Goal: Browse casually: Explore the website without a specific task or goal

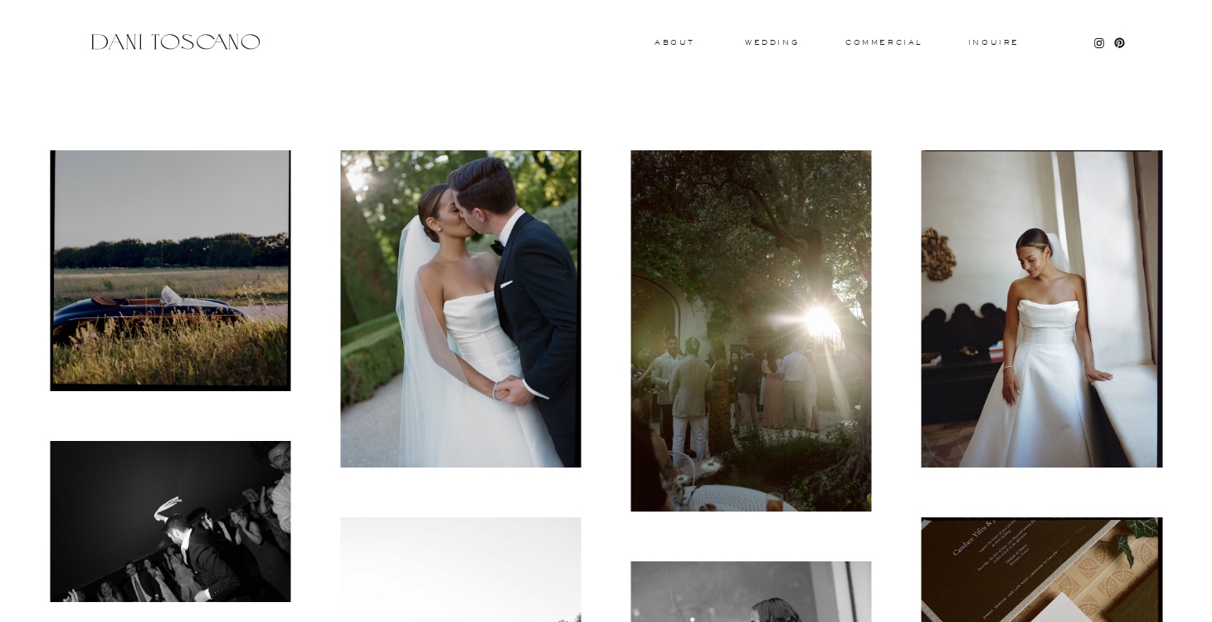
scroll to position [445, 0]
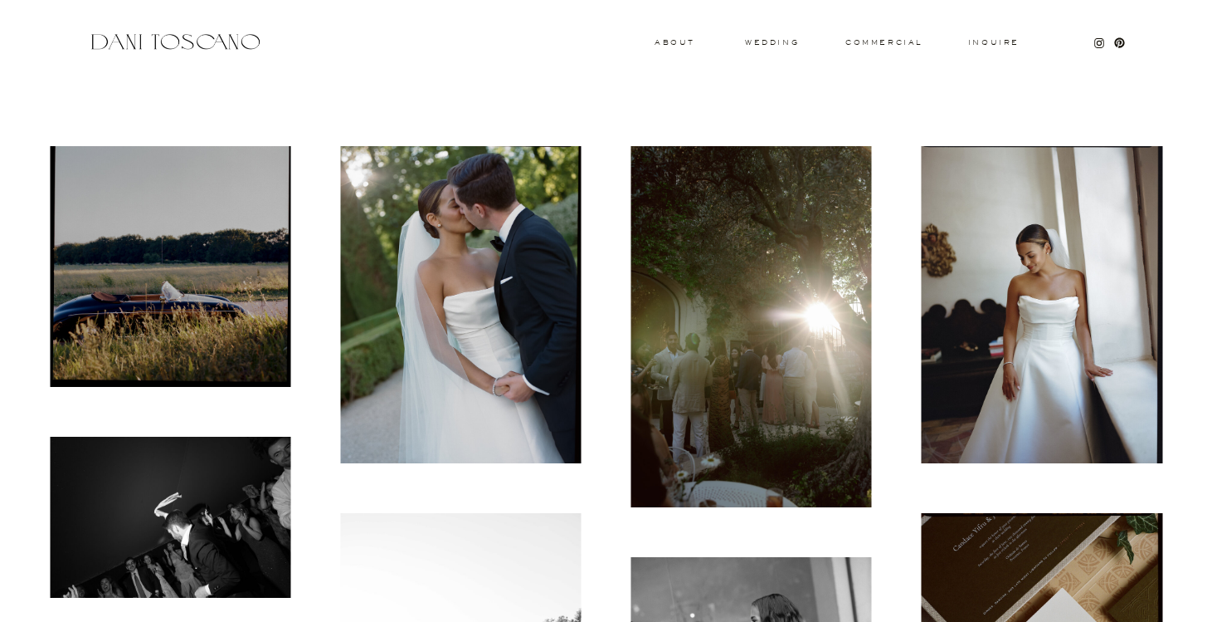
click at [439, 288] on img at bounding box center [460, 304] width 241 height 317
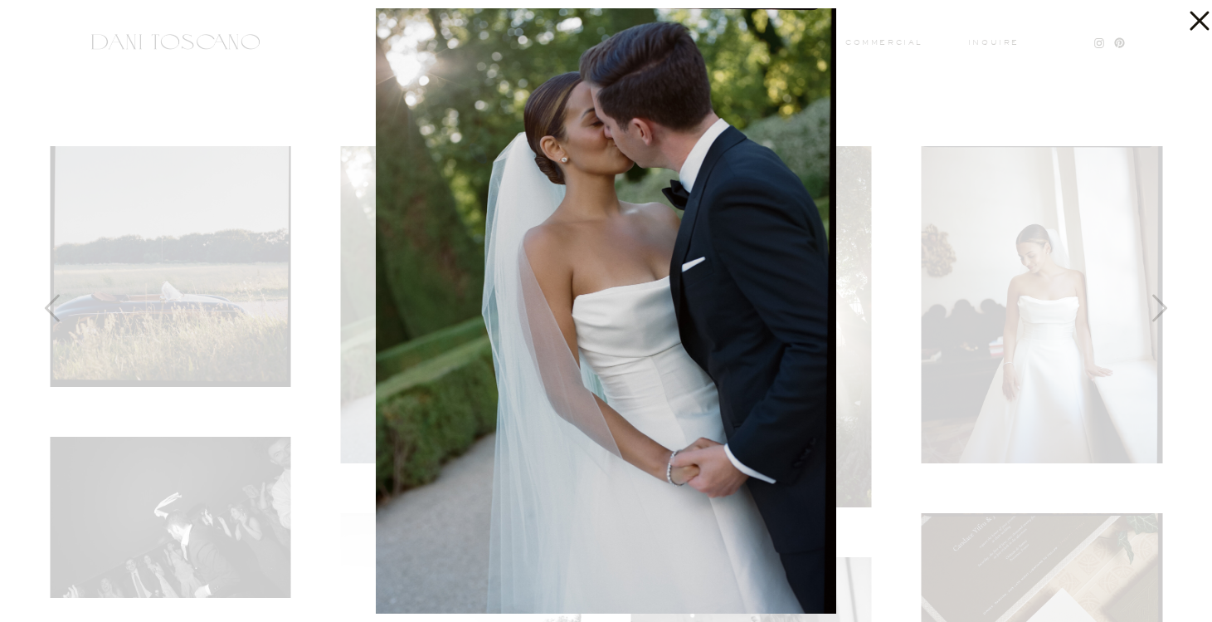
click at [1049, 116] on div at bounding box center [606, 311] width 1212 height 622
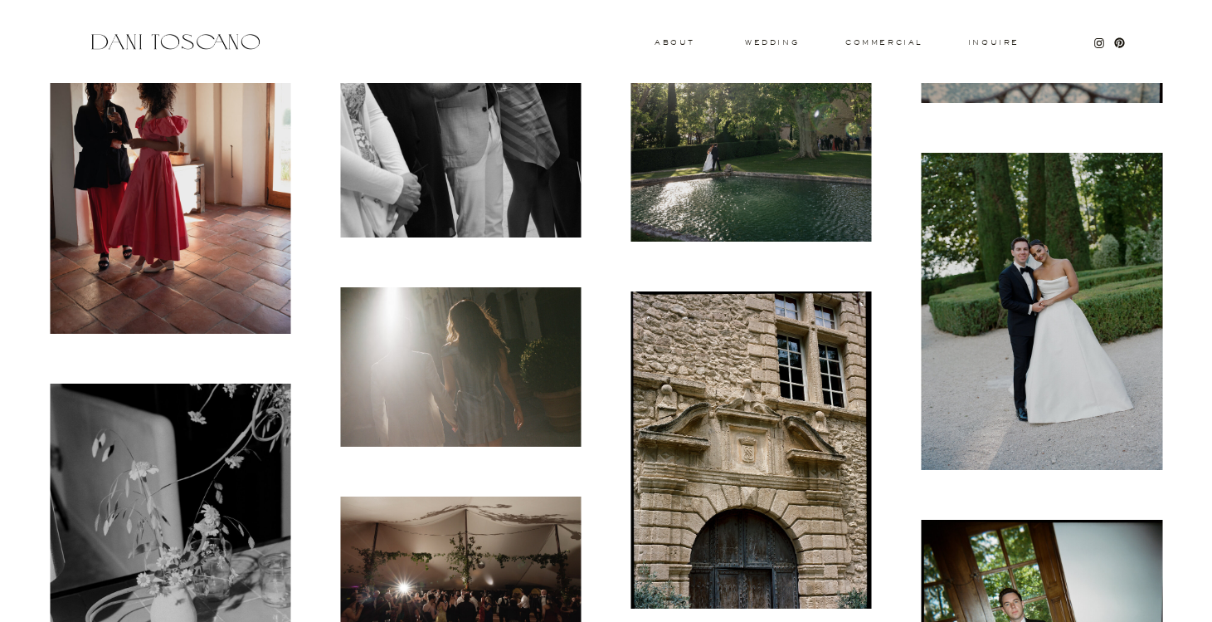
scroll to position [1911, 0]
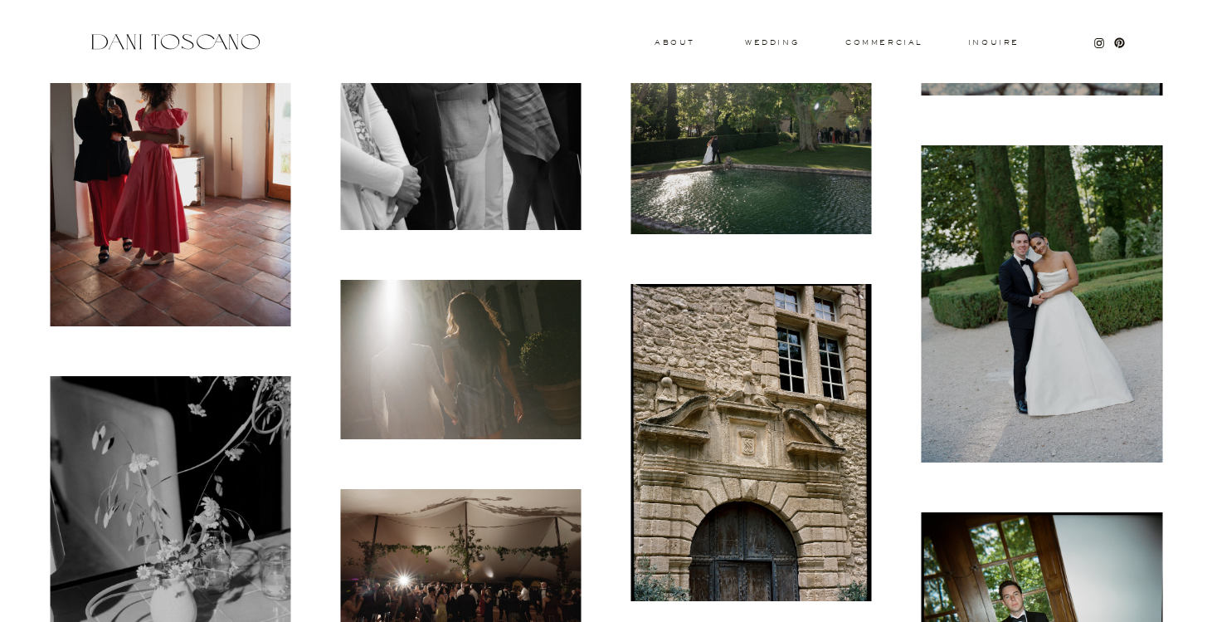
click at [1067, 279] on img at bounding box center [1042, 303] width 241 height 317
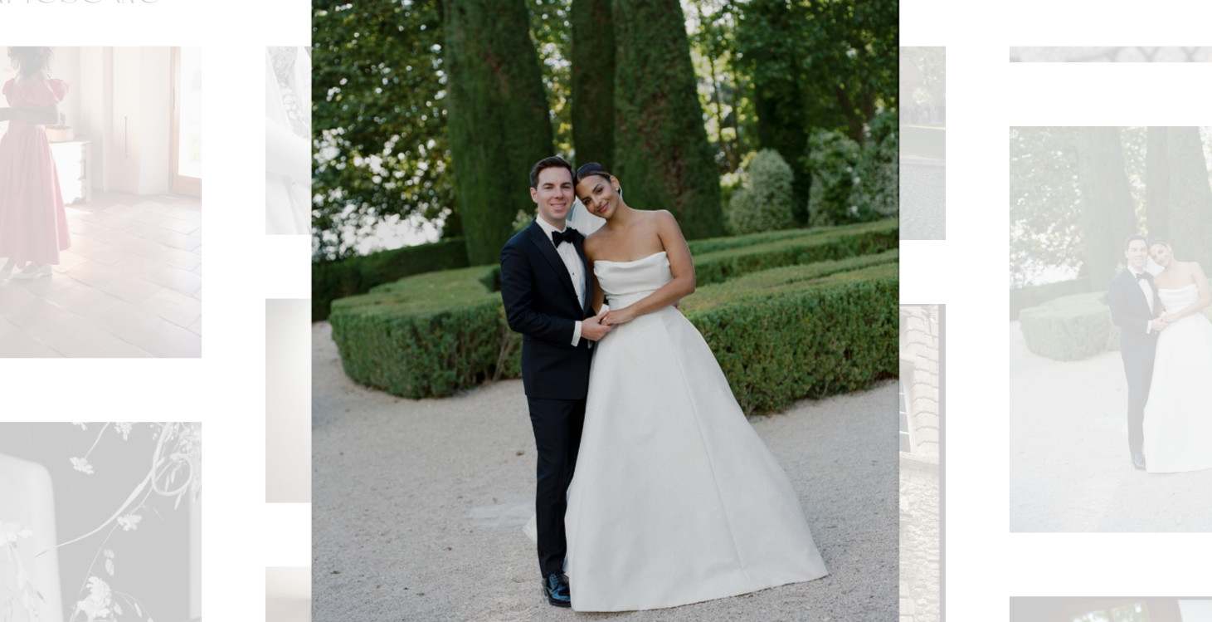
click at [944, 112] on div at bounding box center [606, 311] width 1212 height 622
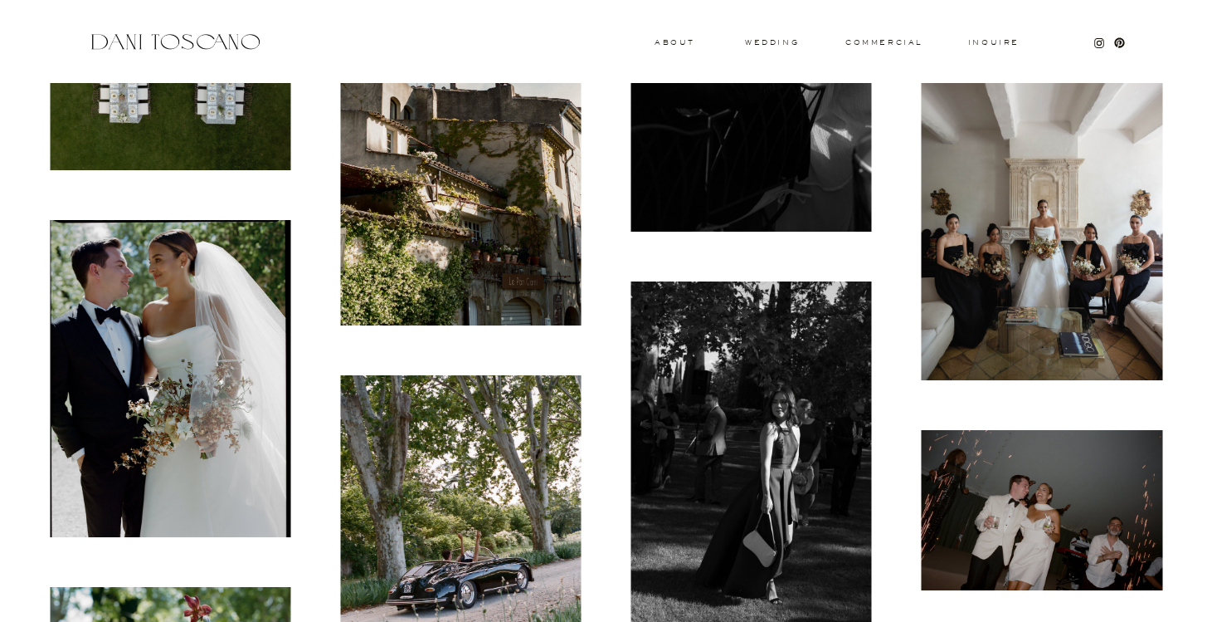
scroll to position [3077, 0]
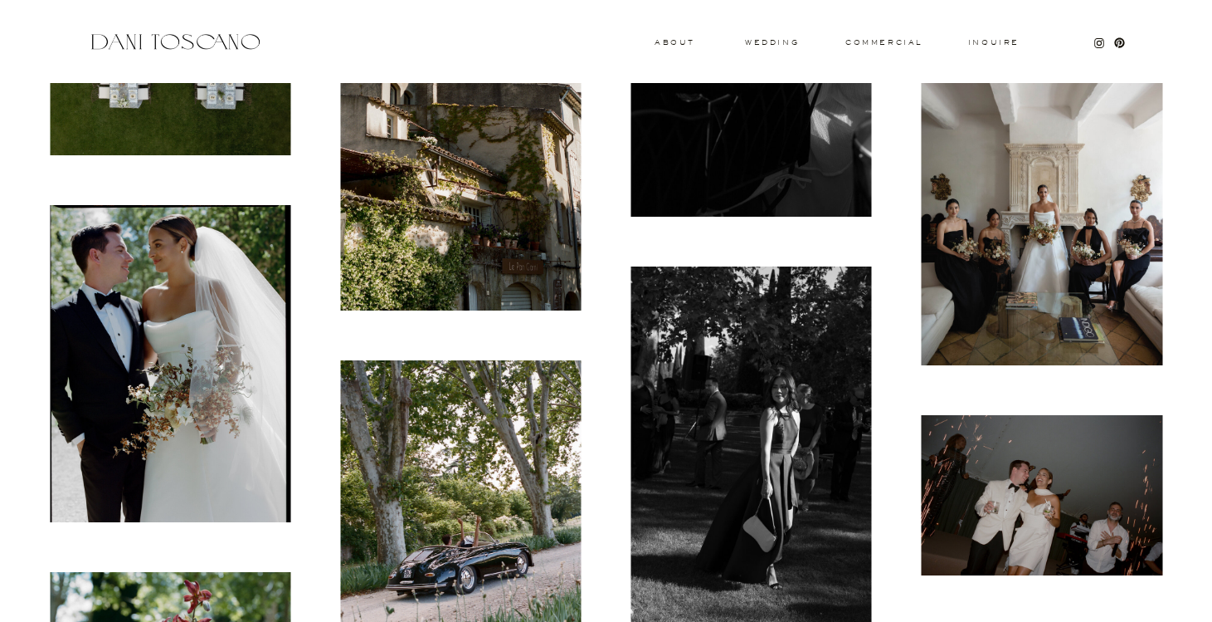
click at [162, 300] on img at bounding box center [170, 363] width 241 height 317
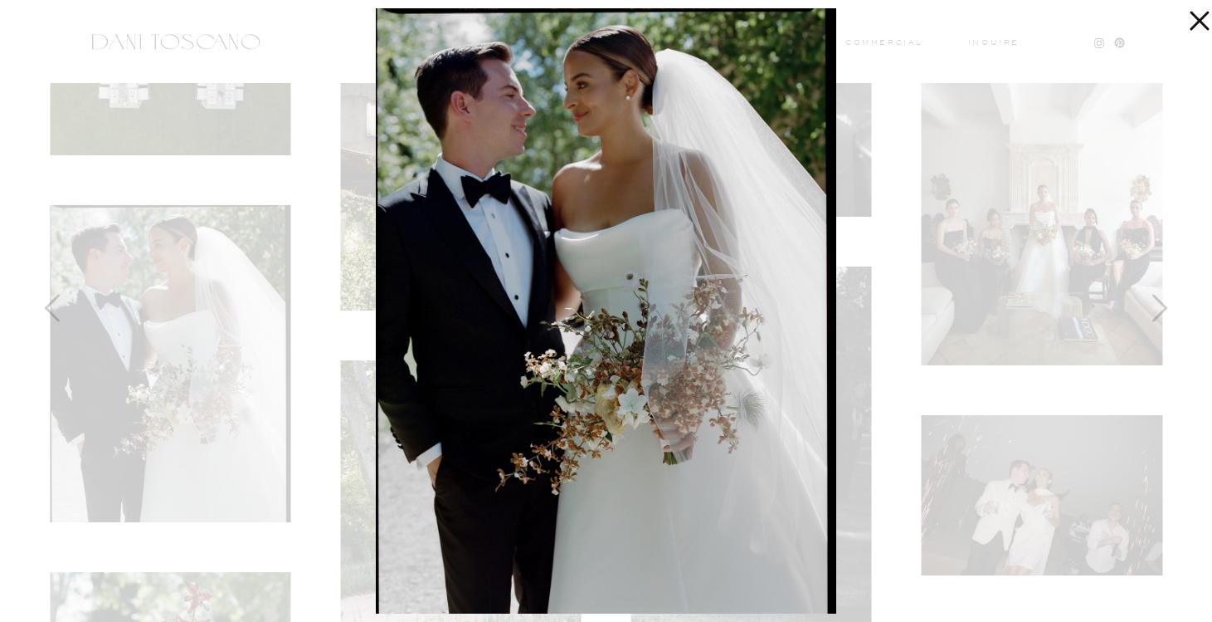
click at [1088, 64] on div at bounding box center [606, 311] width 1212 height 622
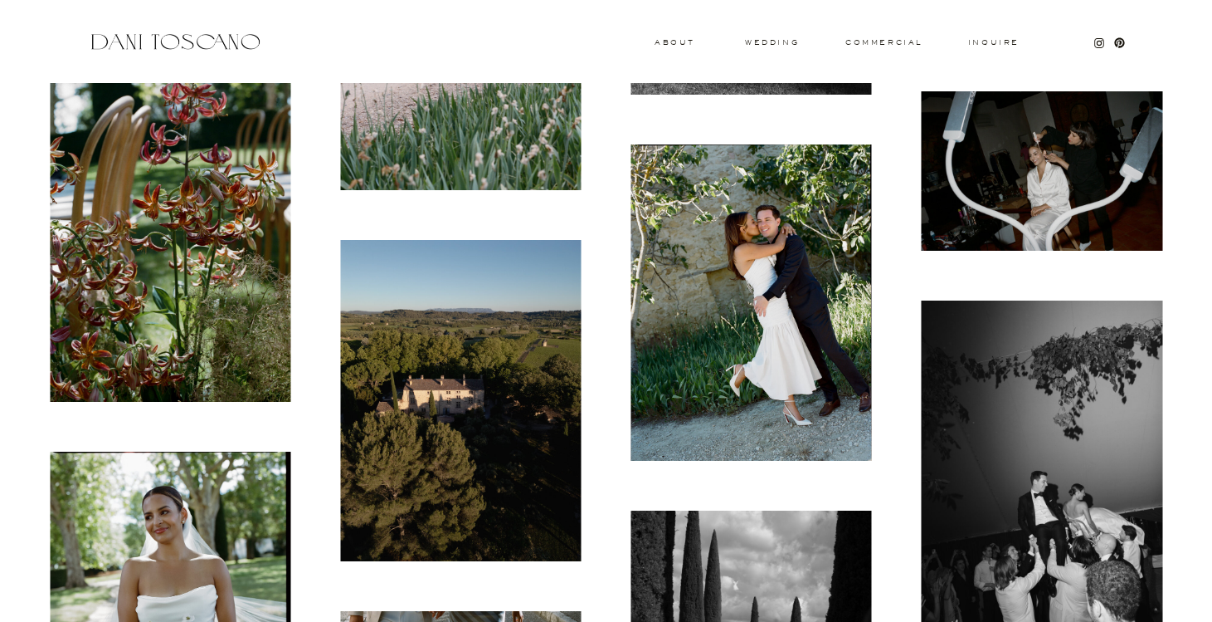
scroll to position [3678, 0]
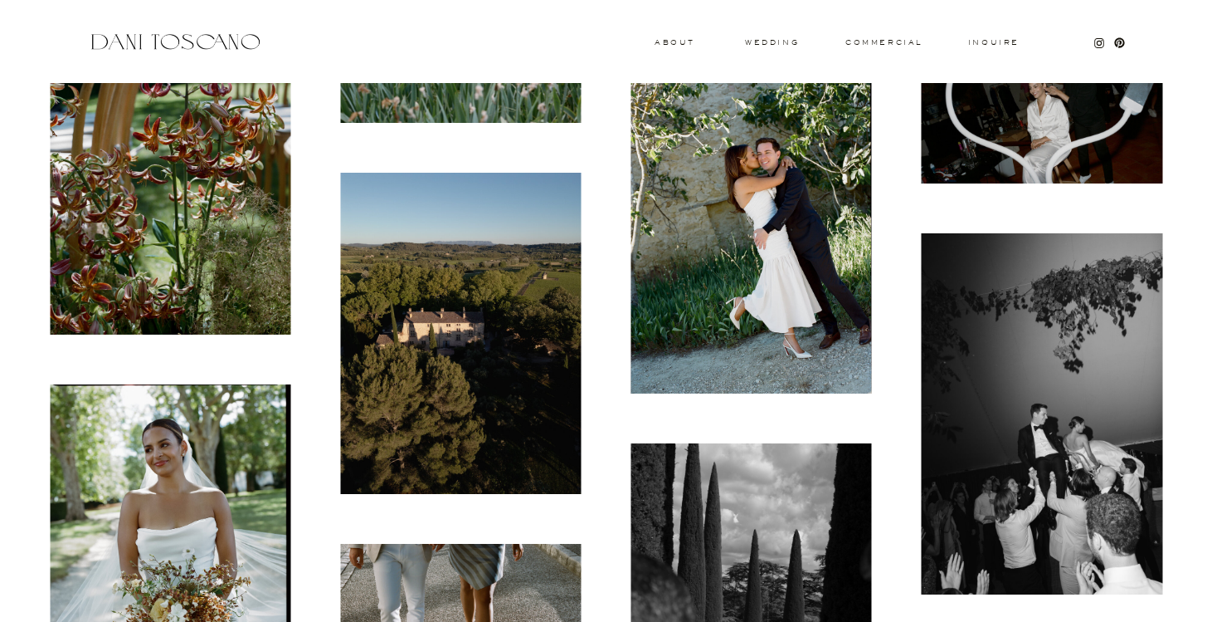
click at [759, 211] on img at bounding box center [751, 235] width 241 height 317
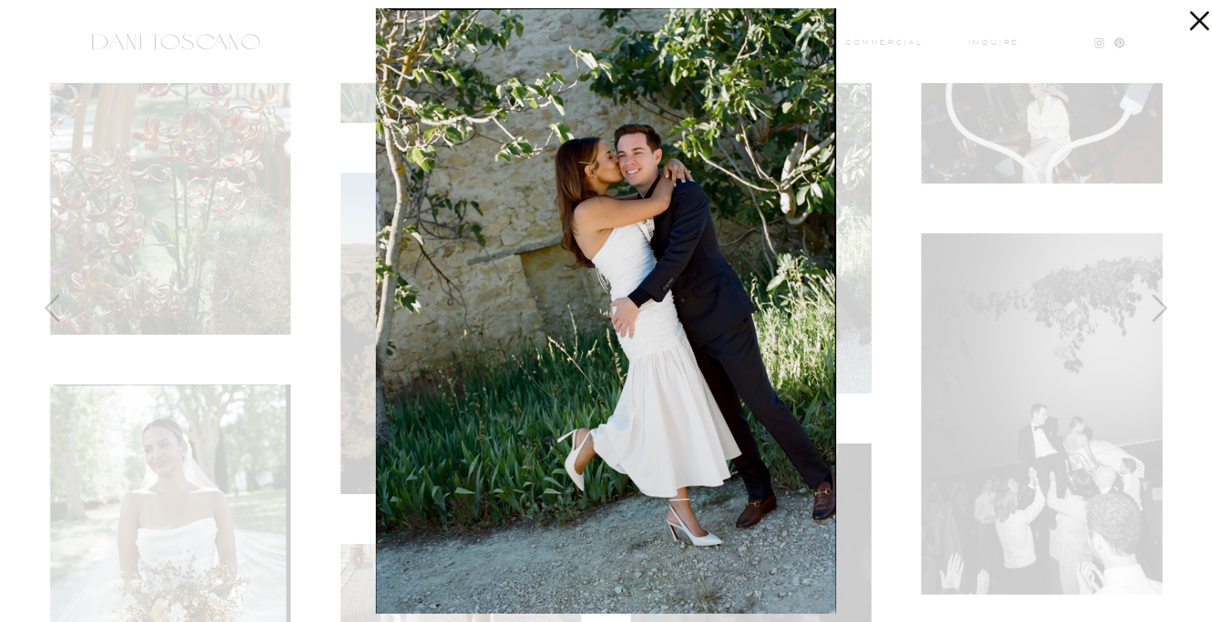
click at [1194, 28] on icon at bounding box center [1195, 16] width 33 height 33
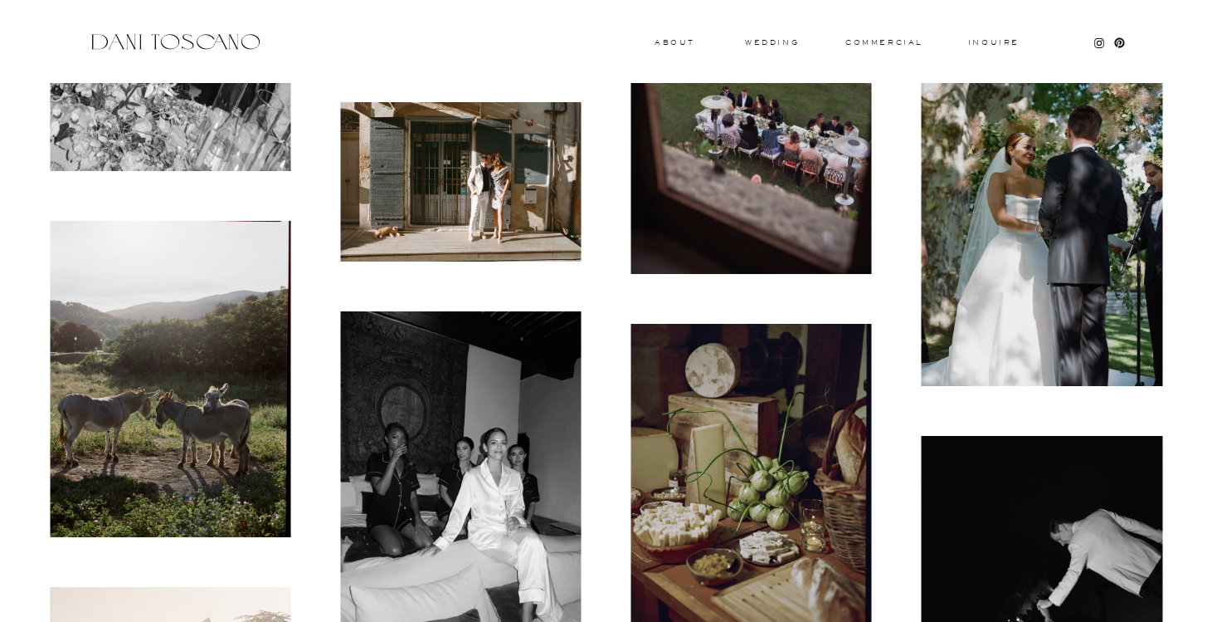
scroll to position [4620, 0]
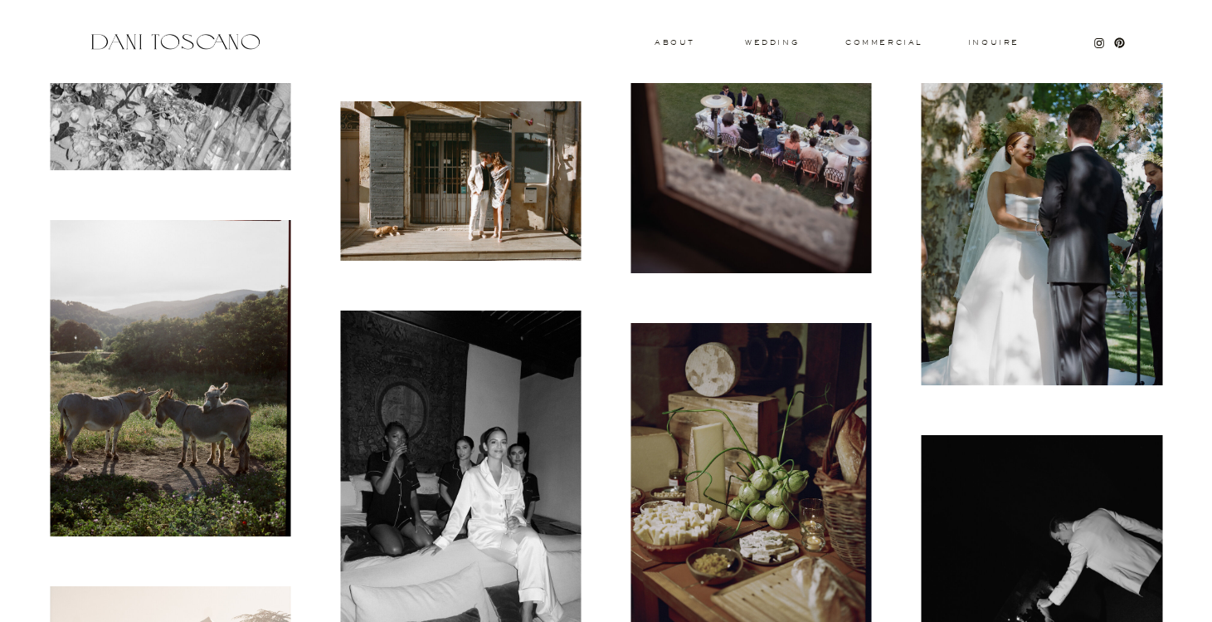
click at [1046, 197] on img at bounding box center [1042, 226] width 241 height 317
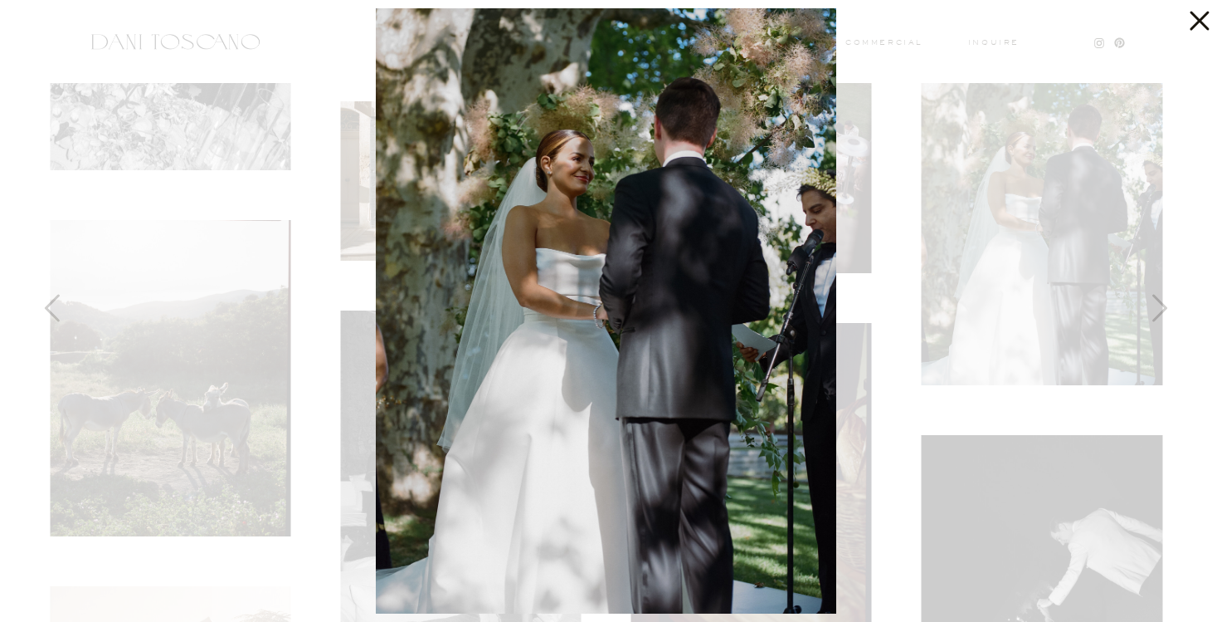
click at [1196, 15] on icon at bounding box center [1199, 21] width 19 height 19
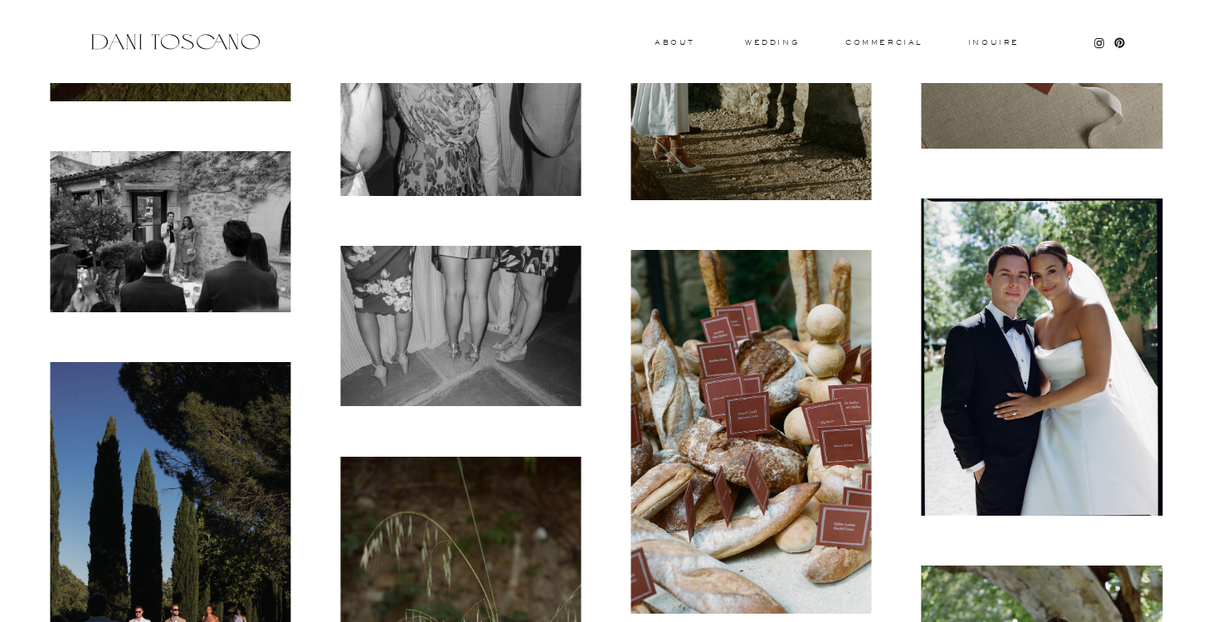
scroll to position [9888, 0]
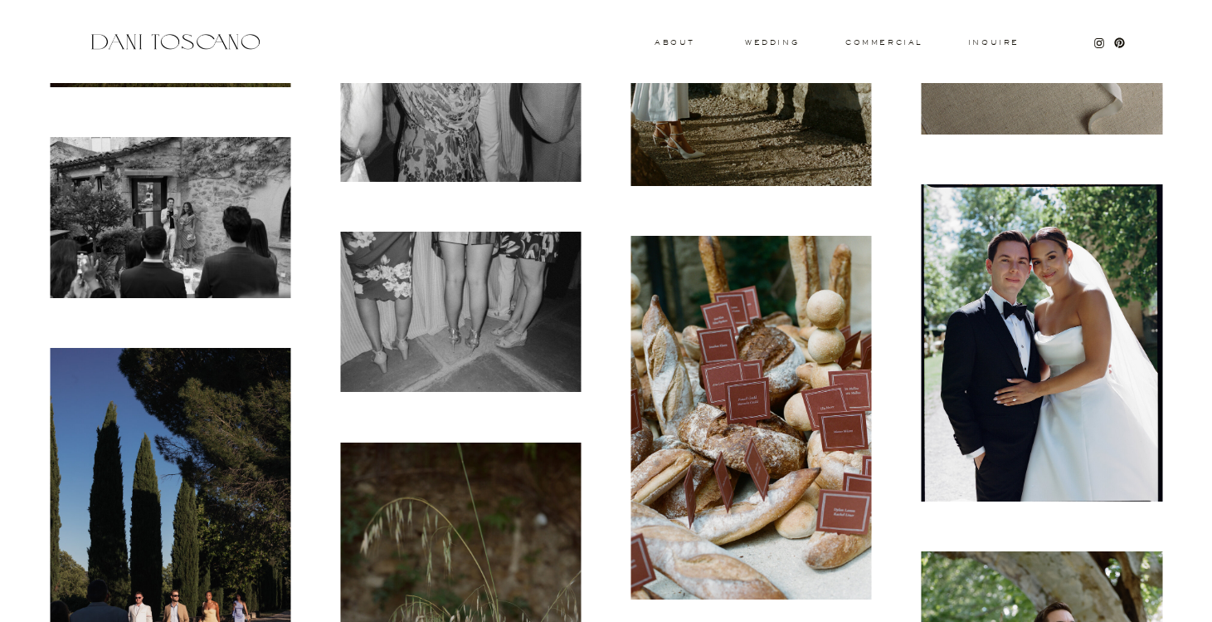
click at [1021, 321] on img at bounding box center [1042, 342] width 241 height 317
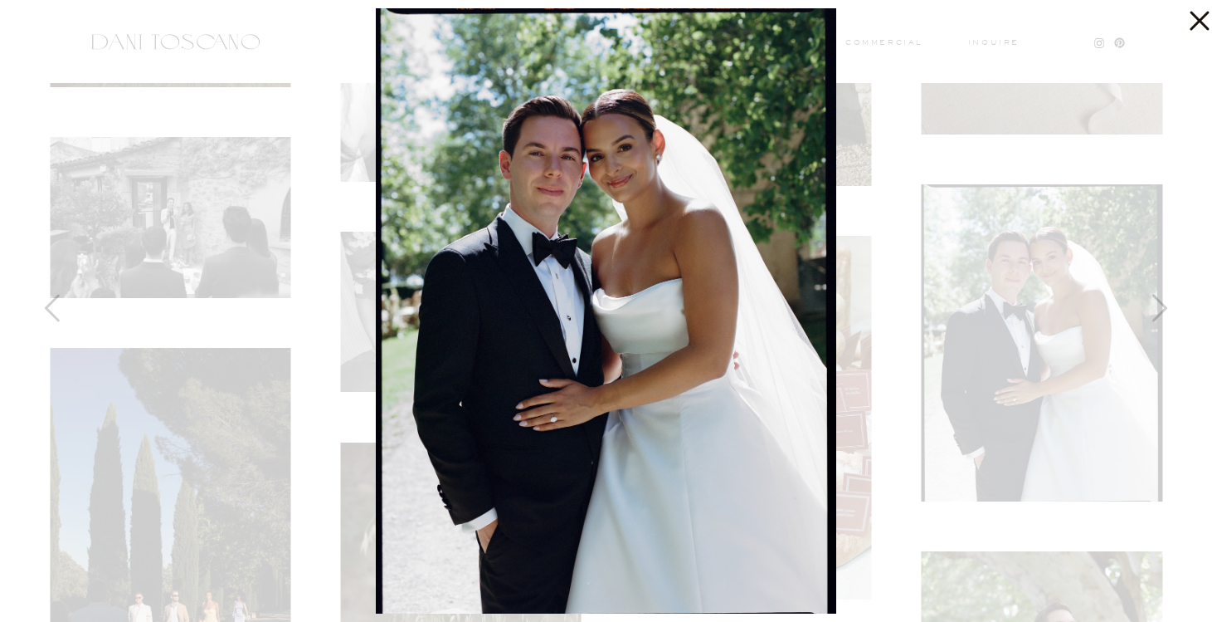
click at [1192, 27] on icon at bounding box center [1195, 16] width 33 height 33
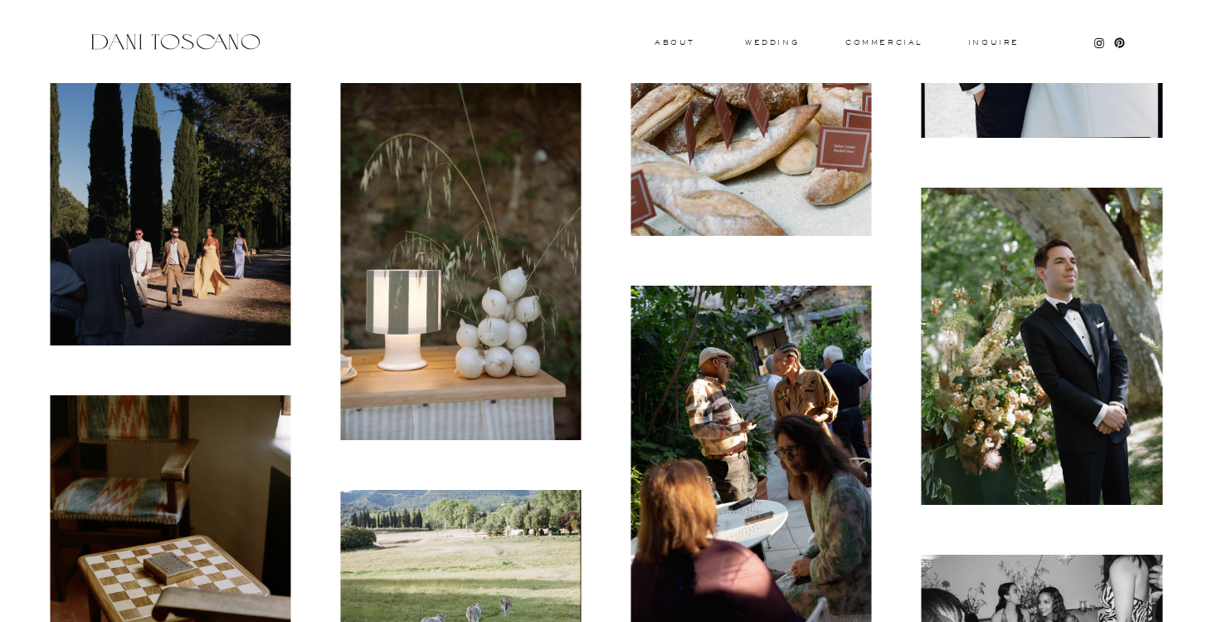
scroll to position [10572, 0]
